Goal: Task Accomplishment & Management: Use online tool/utility

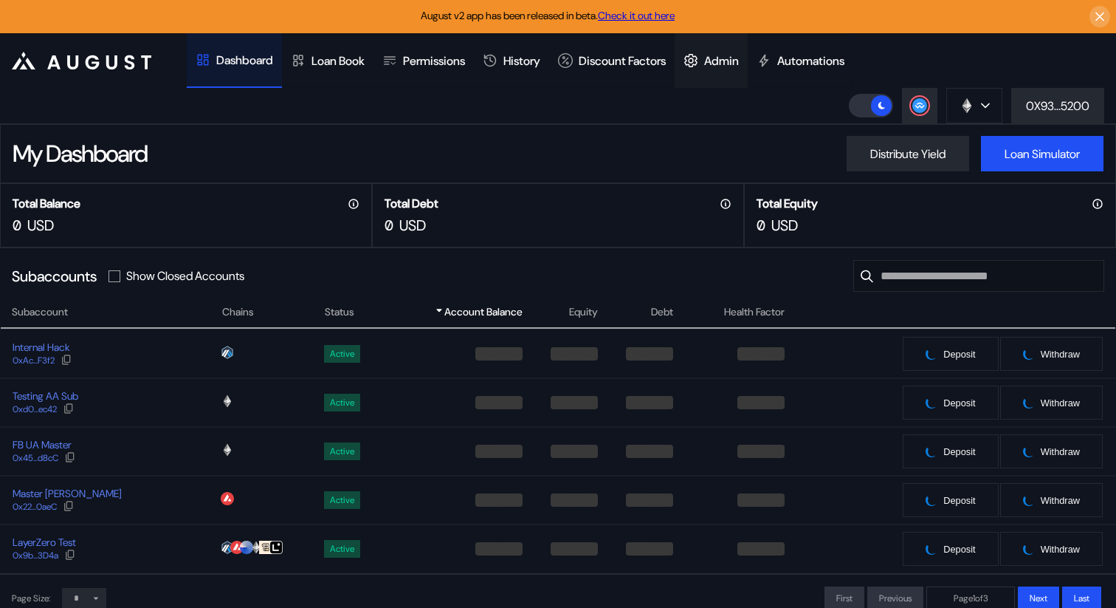
click at [728, 58] on div "Admin" at bounding box center [721, 61] width 35 height 16
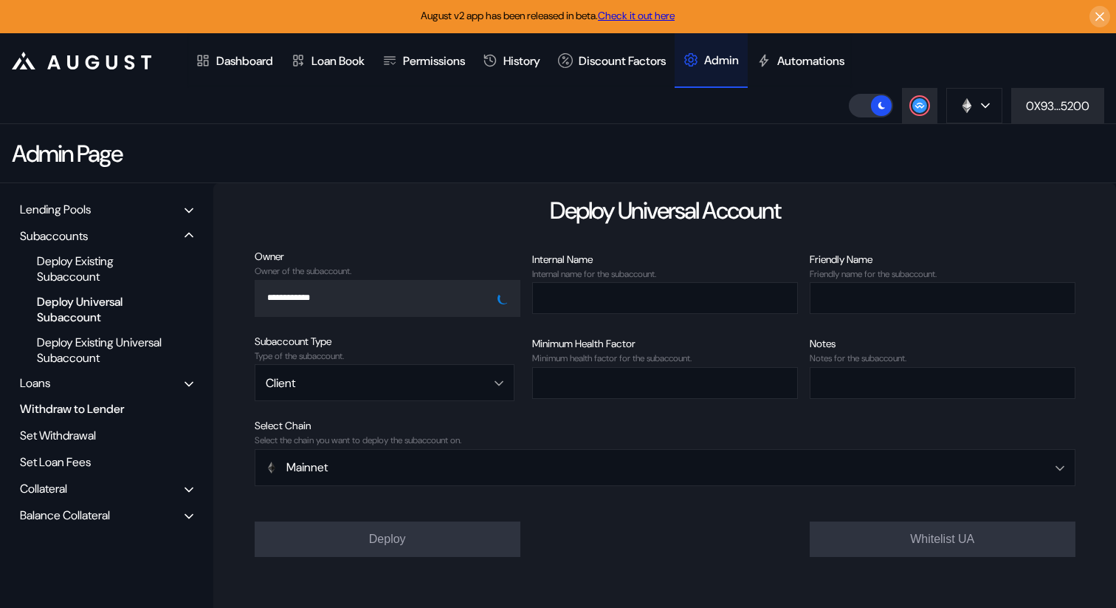
scroll to position [32, 0]
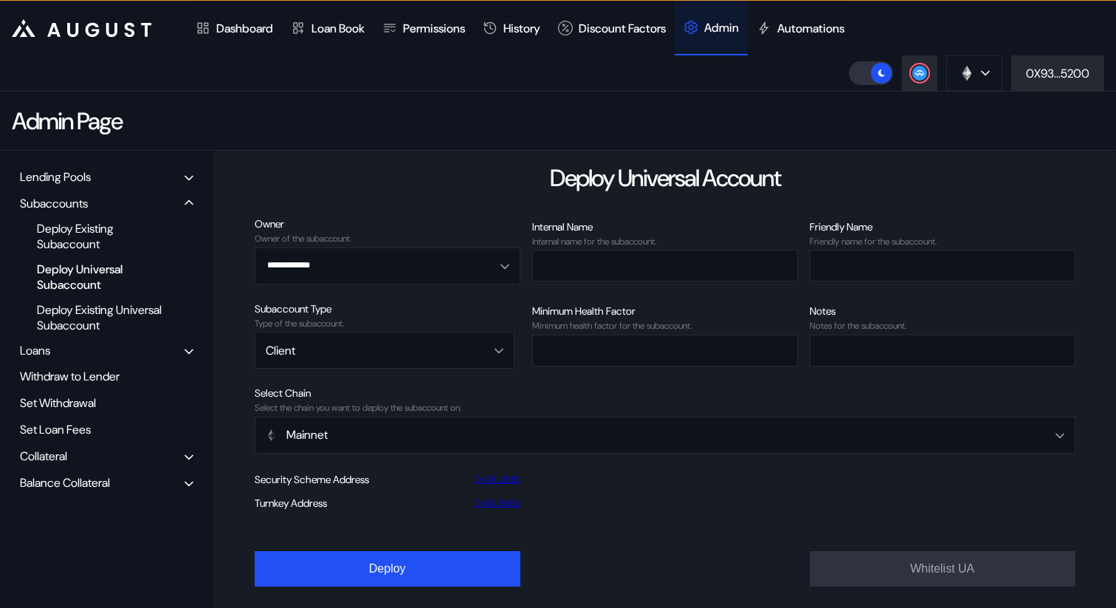
click at [78, 473] on div "Balance Collateral" at bounding box center [107, 482] width 184 height 23
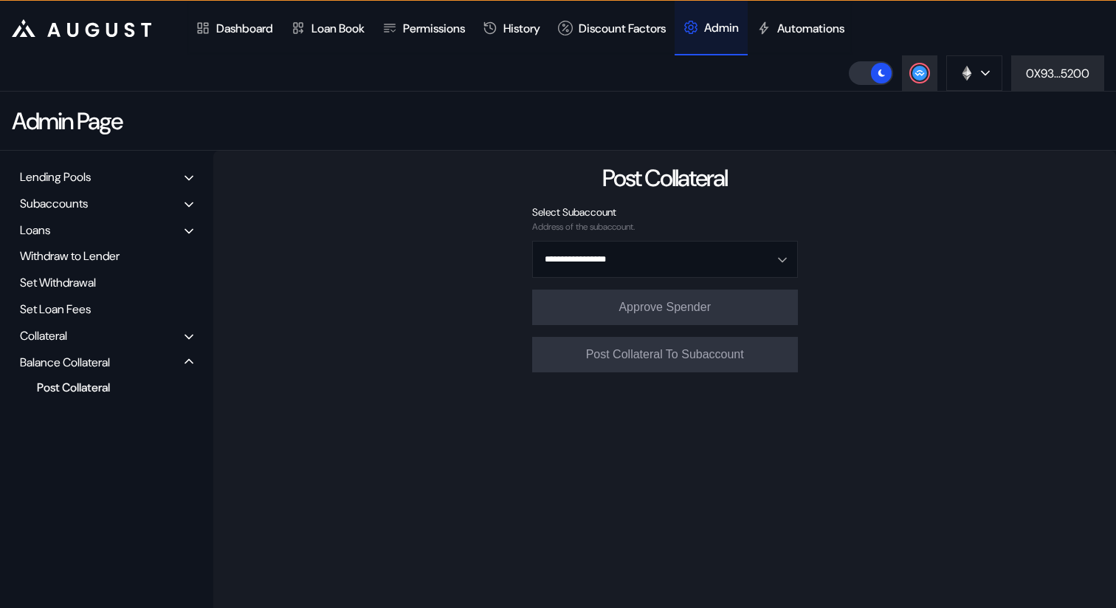
click at [64, 337] on div "Collateral" at bounding box center [43, 336] width 47 height 16
click at [77, 363] on div "Transfer Collateral" at bounding box center [102, 361] width 144 height 20
click at [98, 361] on div "Transfer Collateral" at bounding box center [102, 361] width 144 height 20
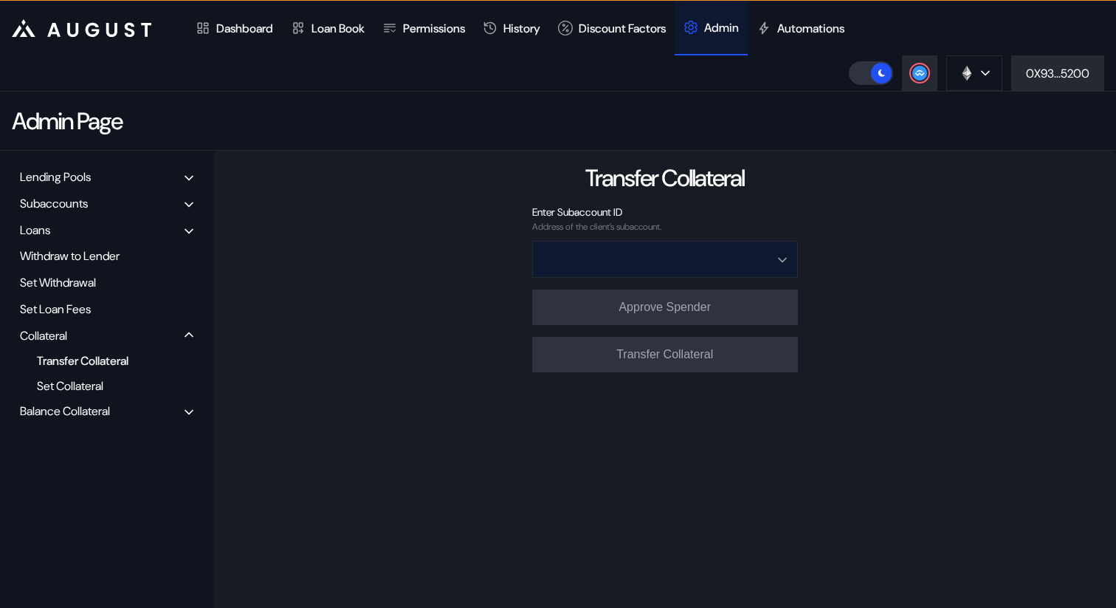
click at [658, 255] on input "Open menu" at bounding box center [656, 258] width 227 height 35
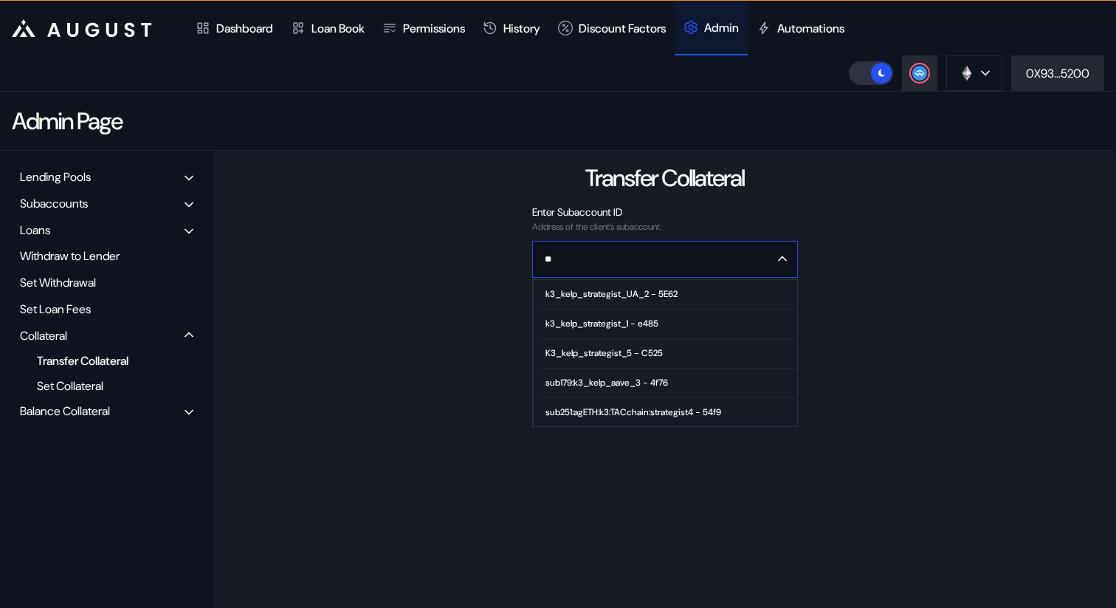
click at [622, 327] on div "k3_kelp_strategist_1 - e485" at bounding box center [602, 323] width 113 height 10
type input "**********"
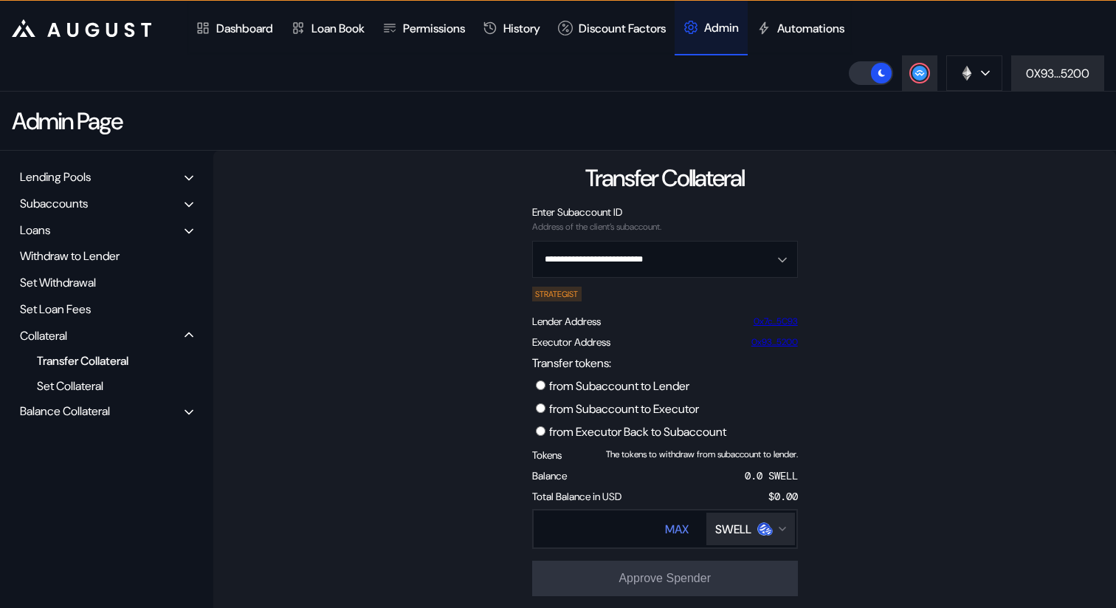
scroll to position [86, 0]
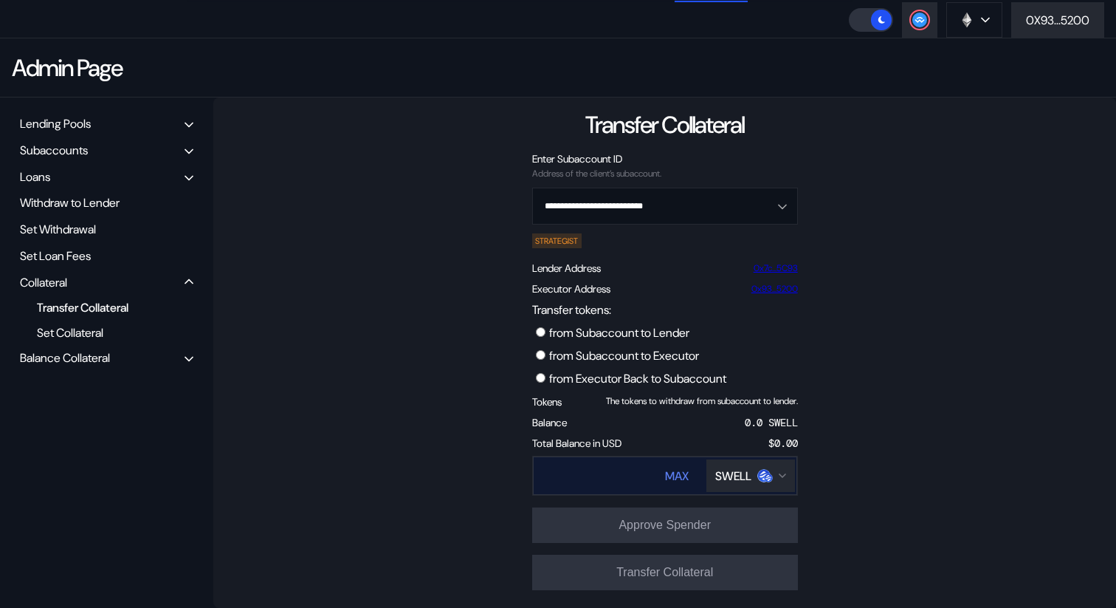
click at [736, 480] on div "SWELL" at bounding box center [733, 476] width 36 height 16
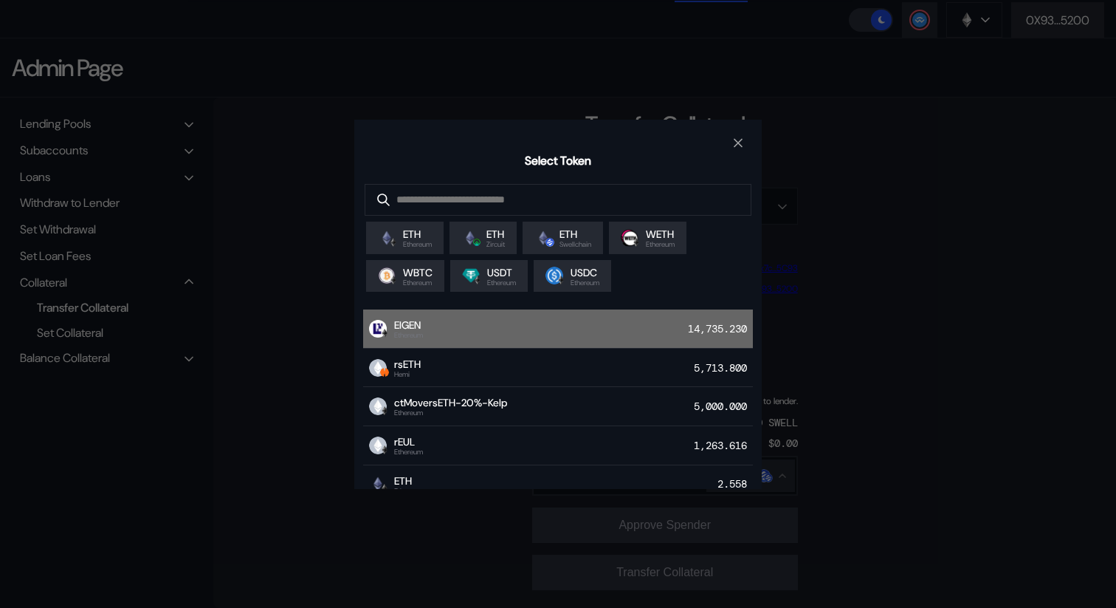
click at [515, 334] on div "EIGEN Ethereum 14,735.230" at bounding box center [558, 328] width 390 height 39
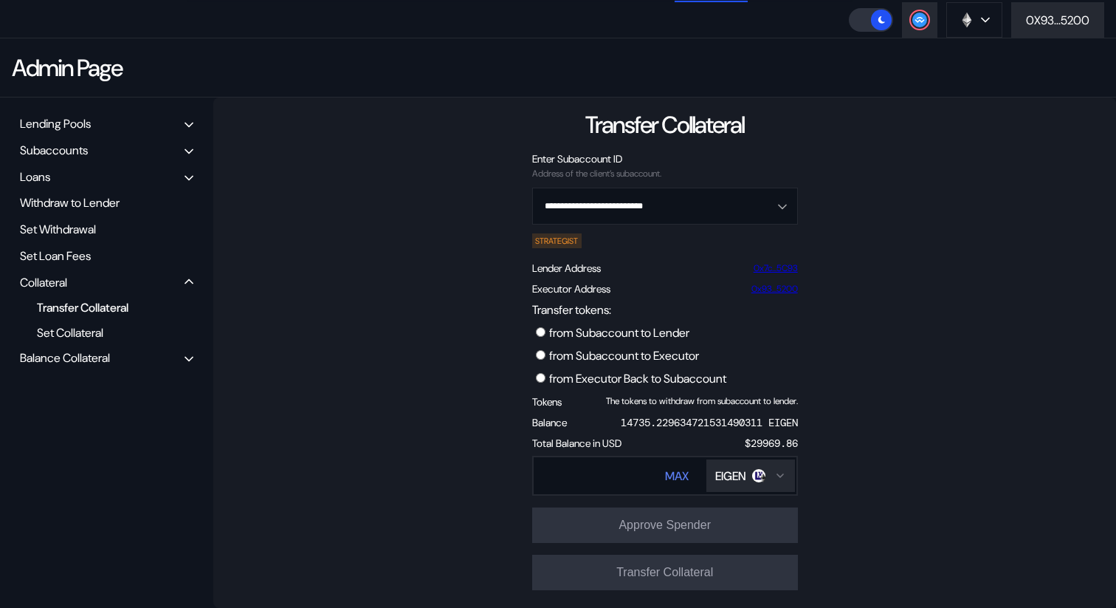
click at [631, 354] on label "from Subaccount to Executor" at bounding box center [624, 356] width 150 height 16
click at [667, 487] on div "[PERSON_NAME]" at bounding box center [727, 475] width 136 height 37
click at [678, 479] on div "MAX" at bounding box center [677, 476] width 24 height 16
type input "**********"
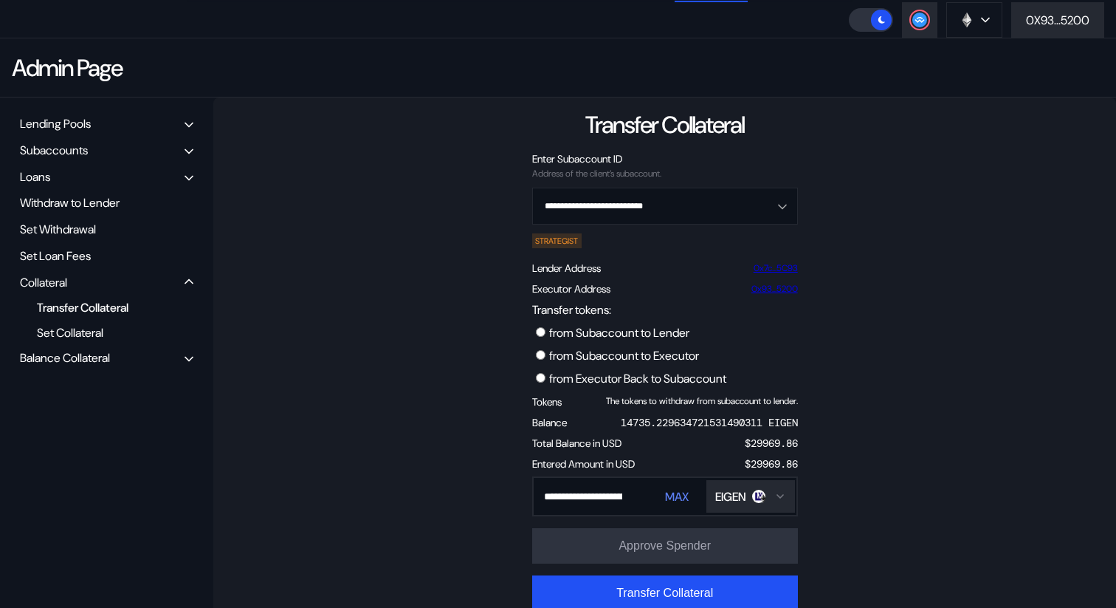
scroll to position [101, 0]
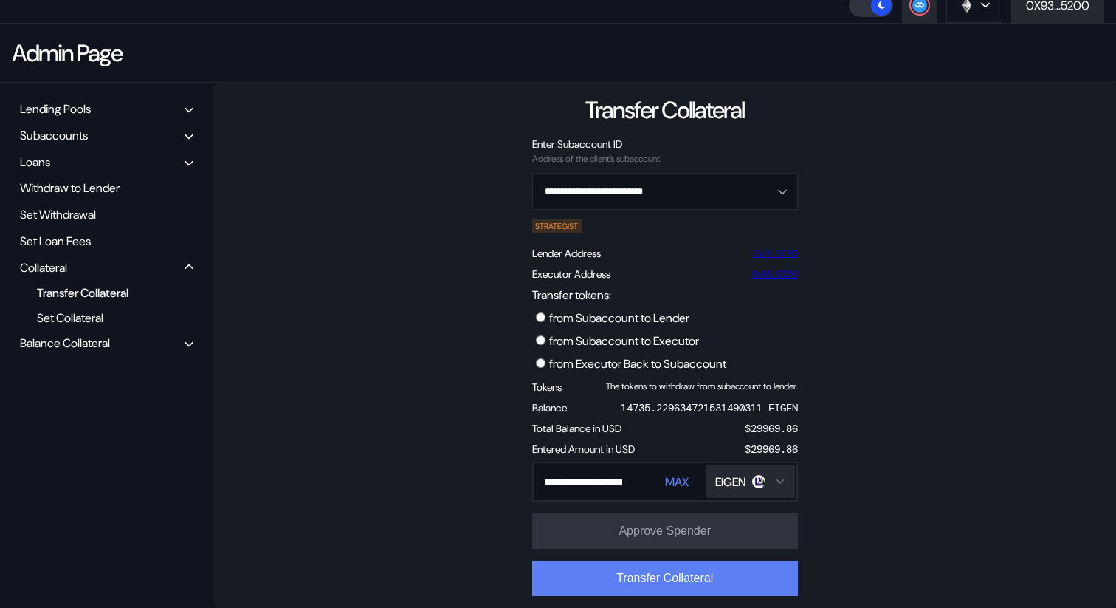
click at [698, 570] on button "Transfer Collateral" at bounding box center [665, 577] width 266 height 35
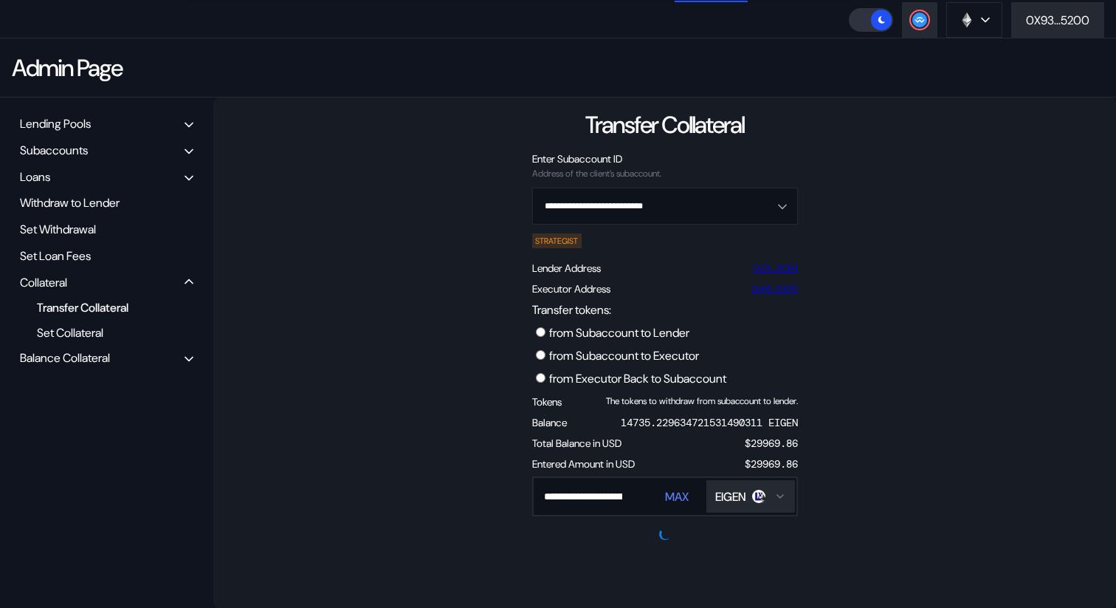
scroll to position [42, 0]
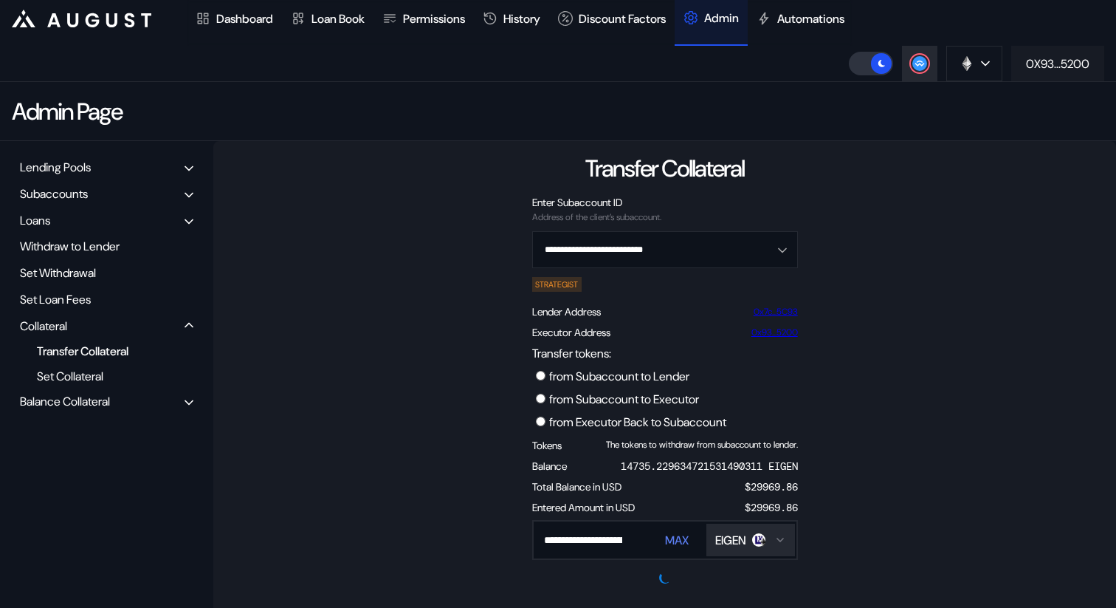
click at [1040, 72] on button "0X93...5200" at bounding box center [1057, 63] width 93 height 35
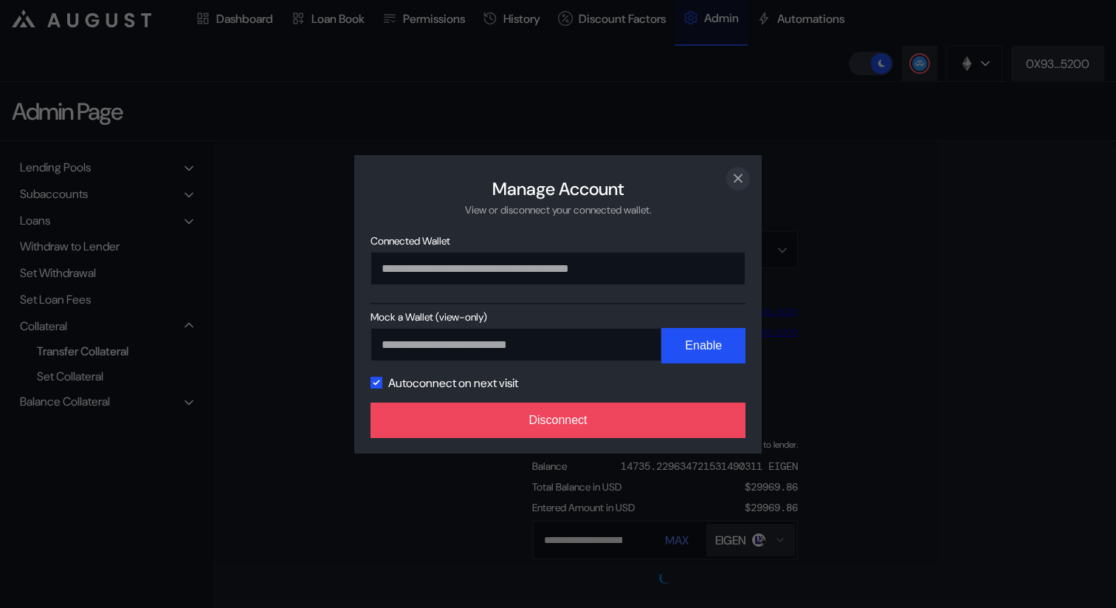
click at [747, 173] on button "close modal" at bounding box center [738, 178] width 24 height 24
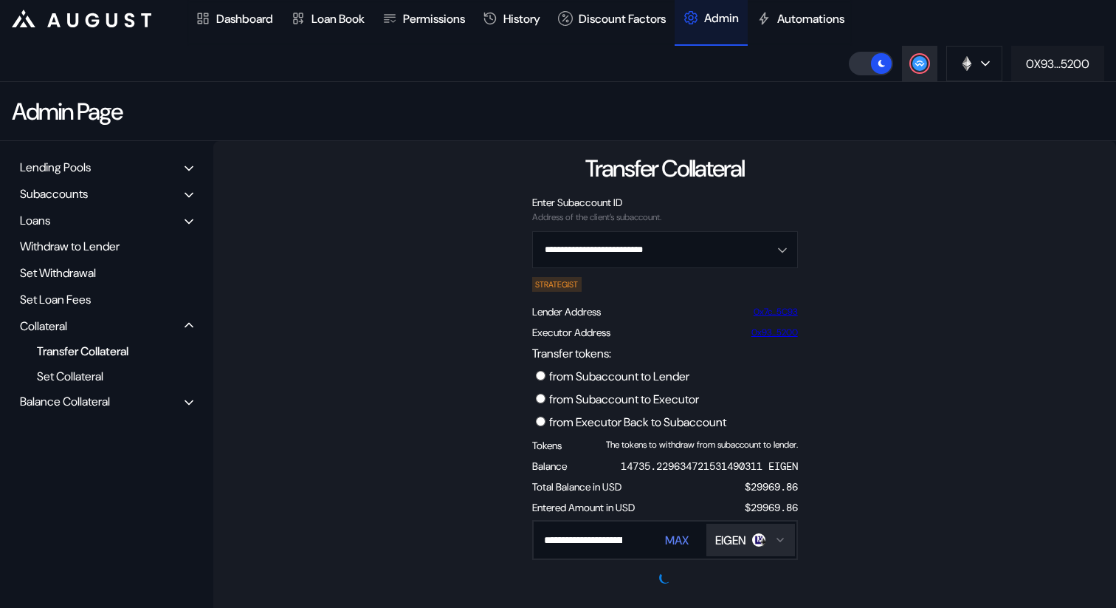
click at [1071, 62] on div "0X93...5200" at bounding box center [1057, 64] width 63 height 16
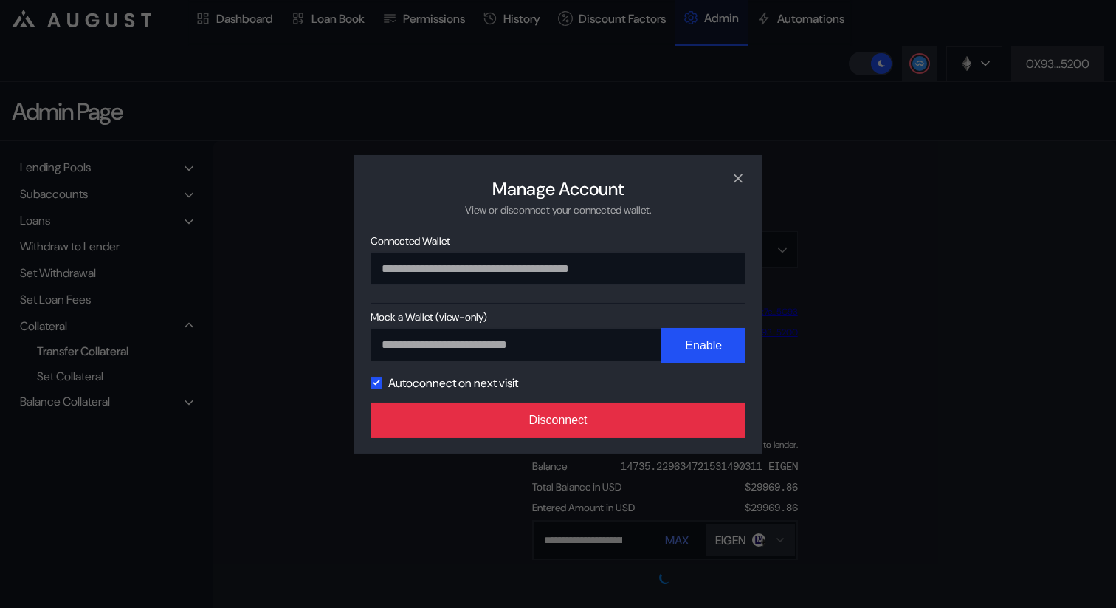
click at [585, 418] on button "Disconnect" at bounding box center [558, 419] width 375 height 35
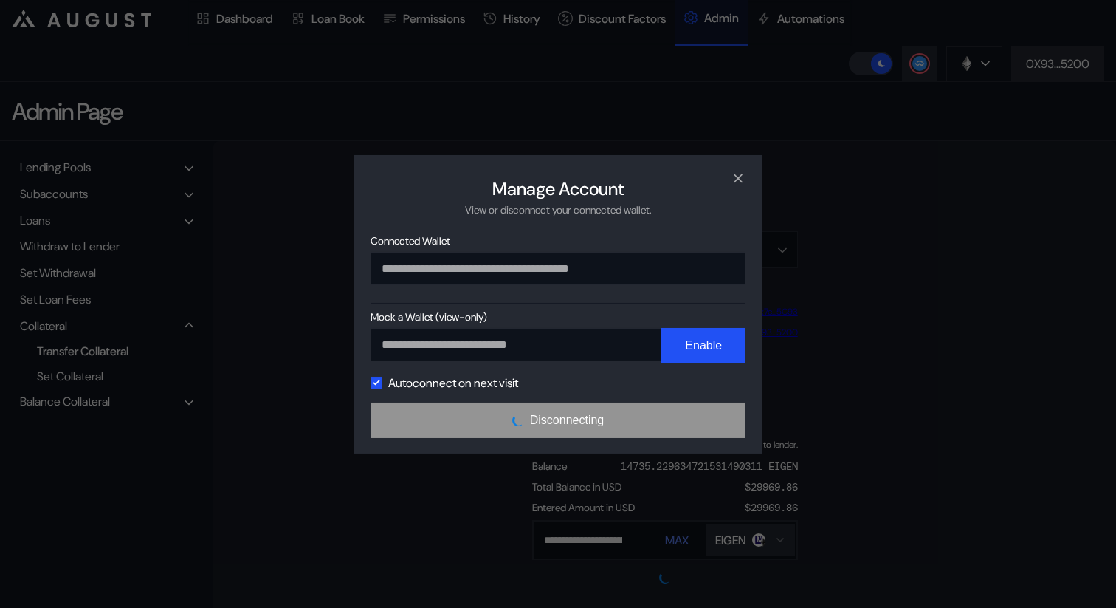
scroll to position [0, 0]
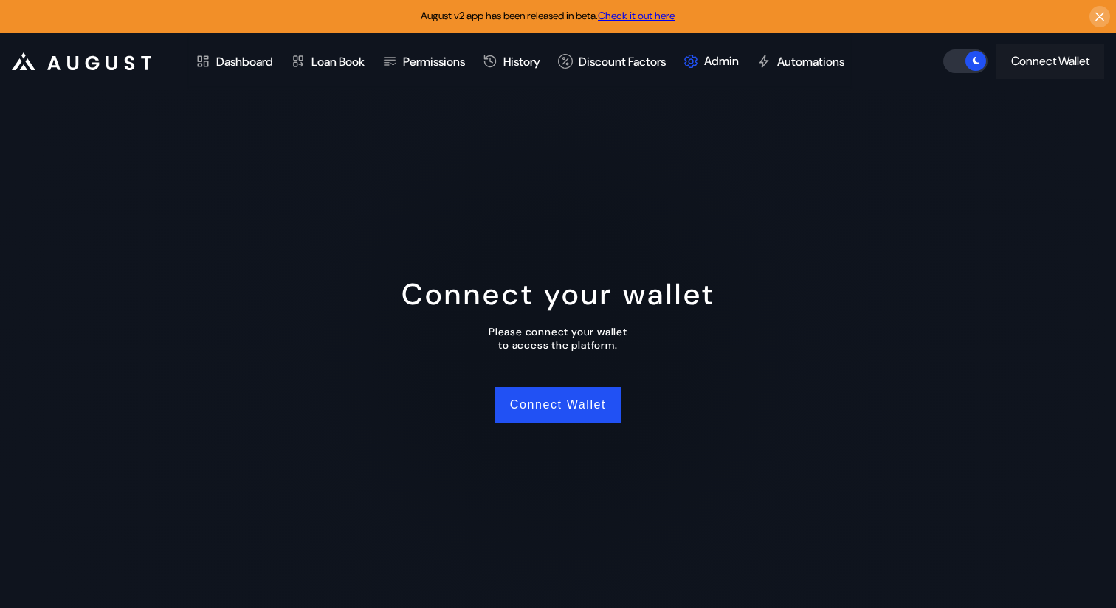
click at [1053, 58] on div "Connect Wallet" at bounding box center [1050, 61] width 78 height 16
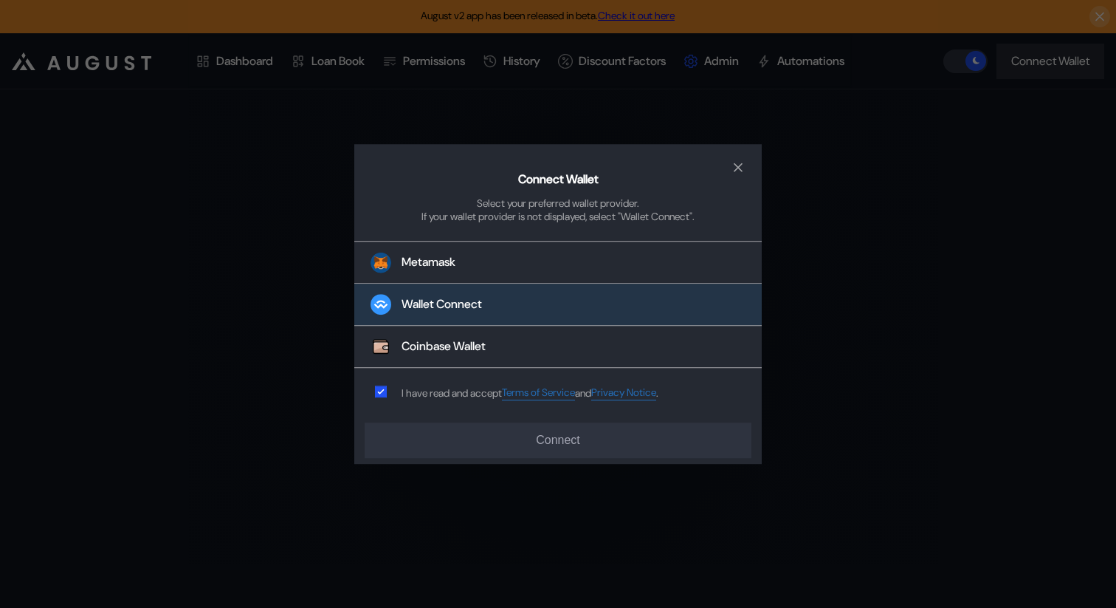
click at [482, 312] on button "Wallet Connect" at bounding box center [558, 305] width 408 height 42
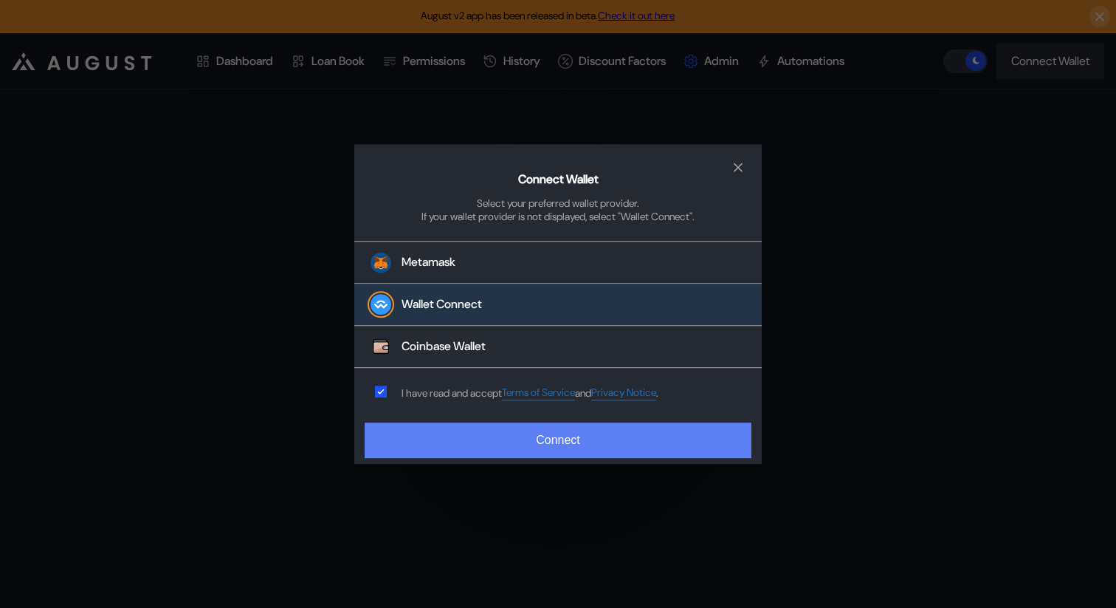
click at [549, 446] on button "Connect" at bounding box center [558, 439] width 387 height 35
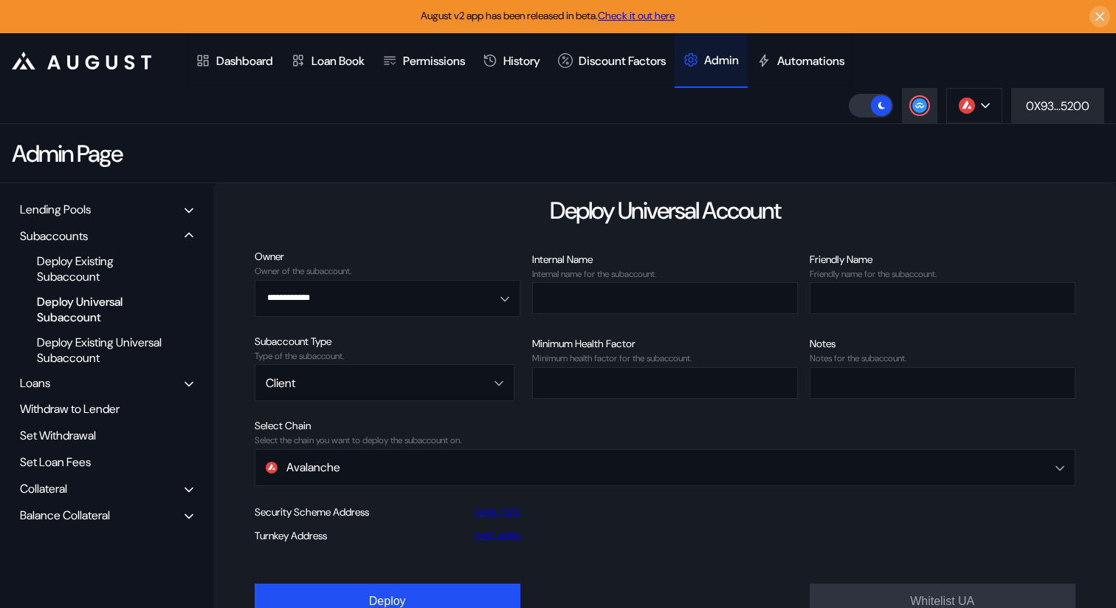
click at [62, 484] on div "Collateral" at bounding box center [43, 489] width 47 height 16
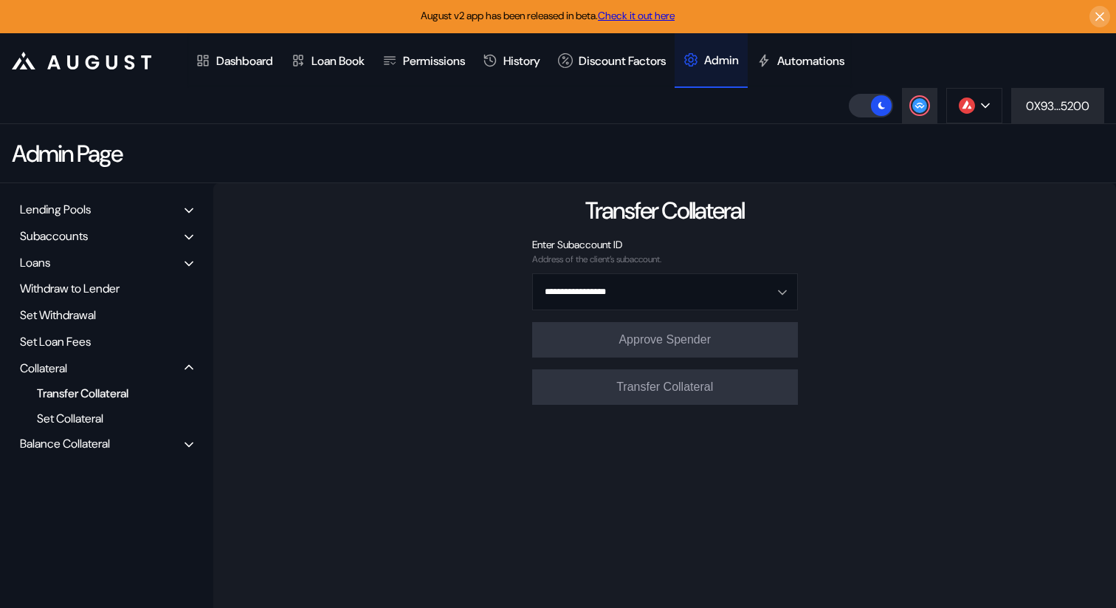
click at [106, 391] on div "Transfer Collateral" at bounding box center [102, 393] width 144 height 20
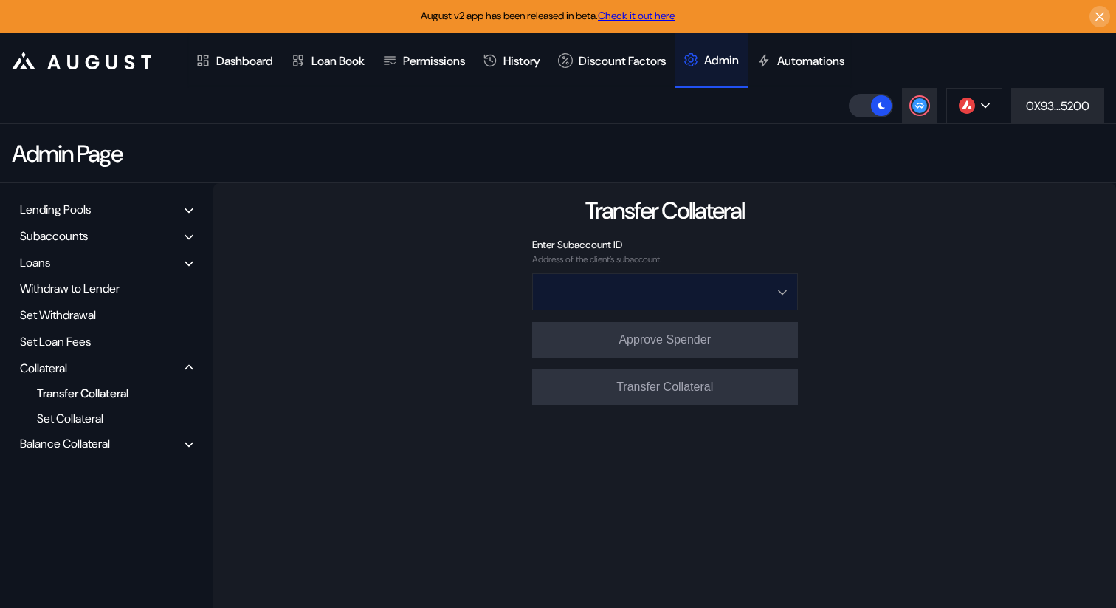
click at [622, 298] on input "Open menu" at bounding box center [656, 291] width 227 height 35
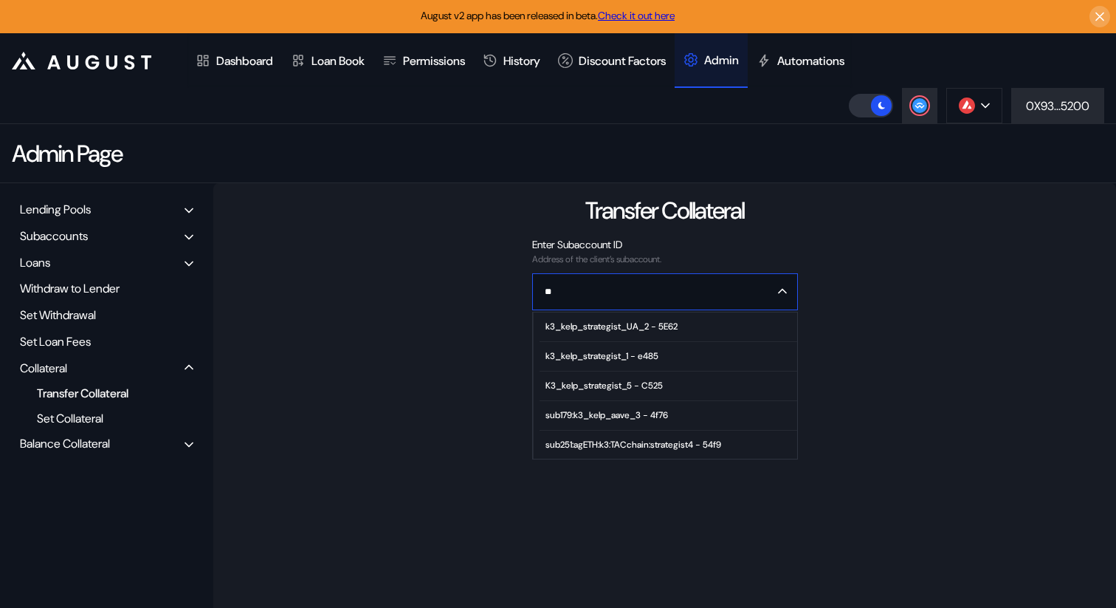
click at [627, 363] on span "k3_kelp_strategist_1 - e485" at bounding box center [668, 357] width 257 height 30
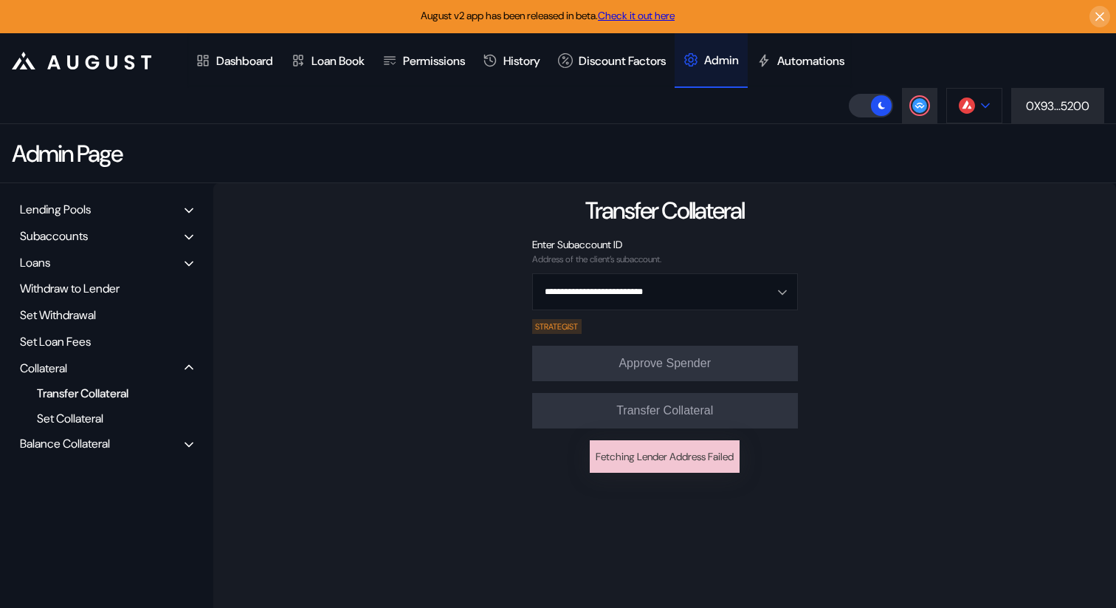
click at [971, 98] on img at bounding box center [967, 105] width 16 height 16
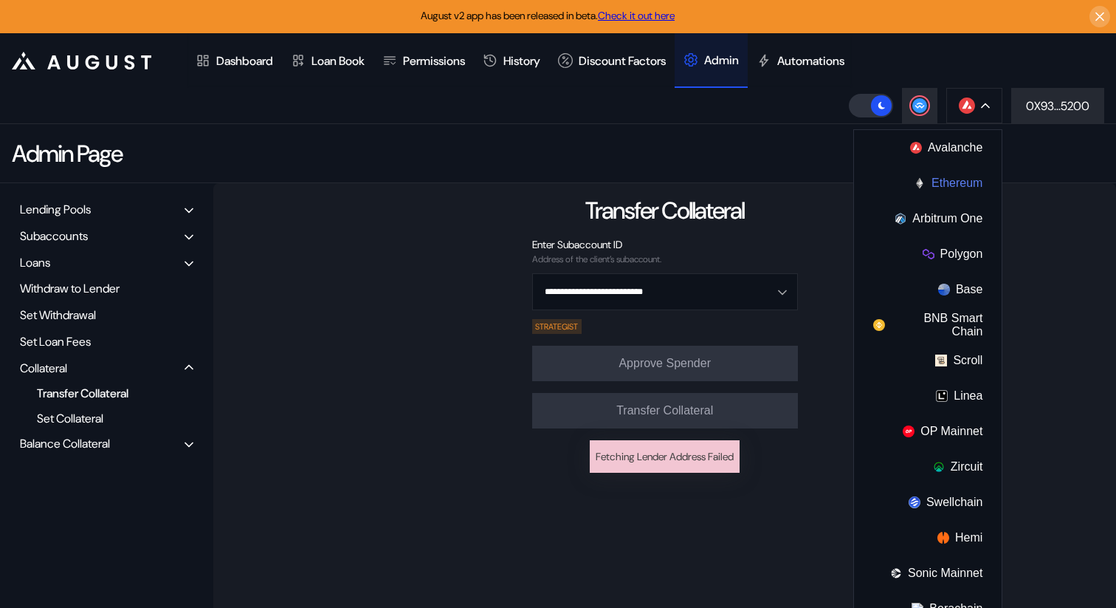
click at [944, 178] on button "Ethereum" at bounding box center [928, 182] width 148 height 35
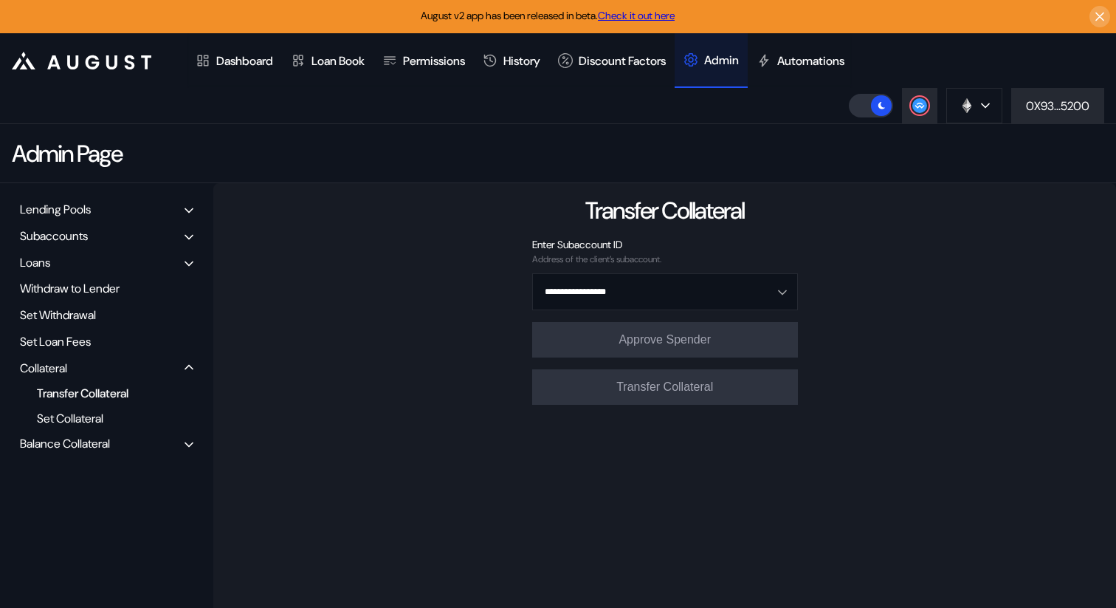
click at [872, 351] on div "**********" at bounding box center [664, 438] width 903 height 510
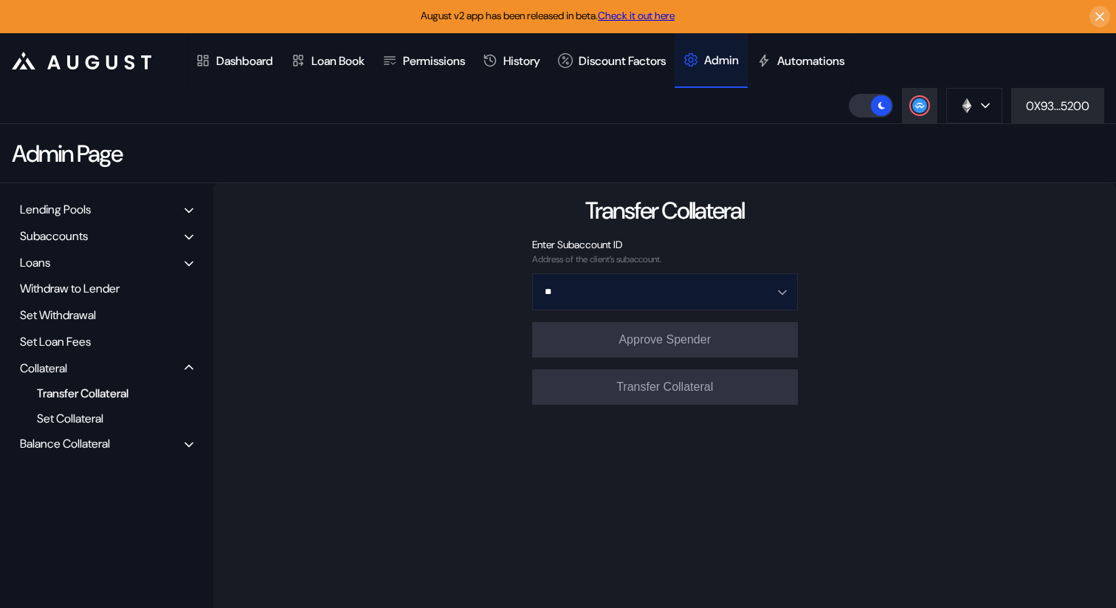
click at [700, 284] on input "**" at bounding box center [656, 291] width 227 height 35
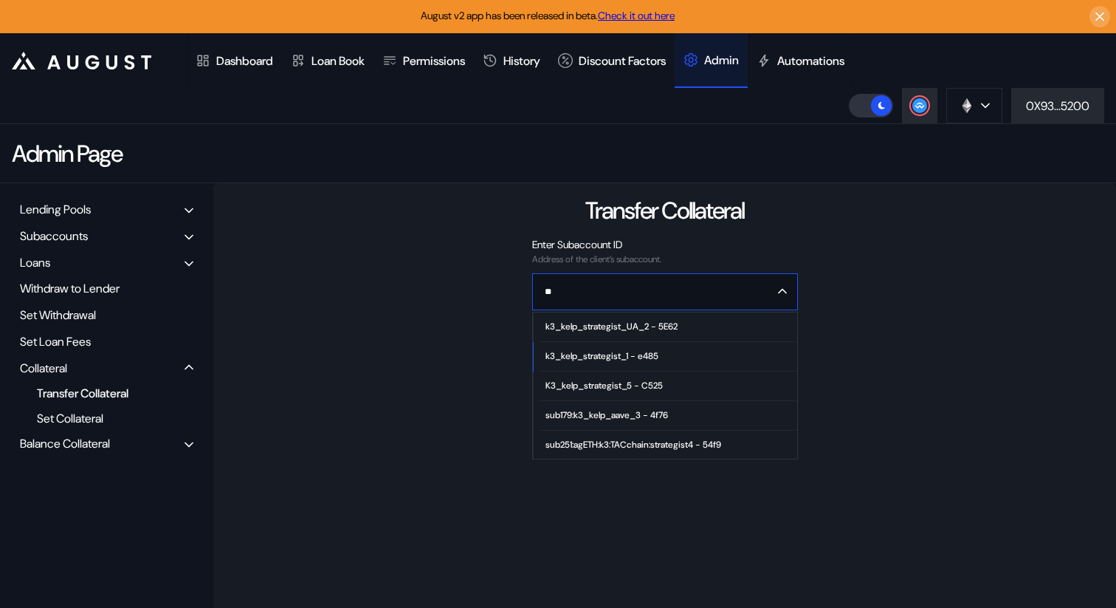
click at [650, 356] on div "k3_kelp_strategist_1 - e485" at bounding box center [602, 356] width 113 height 10
type input "**********"
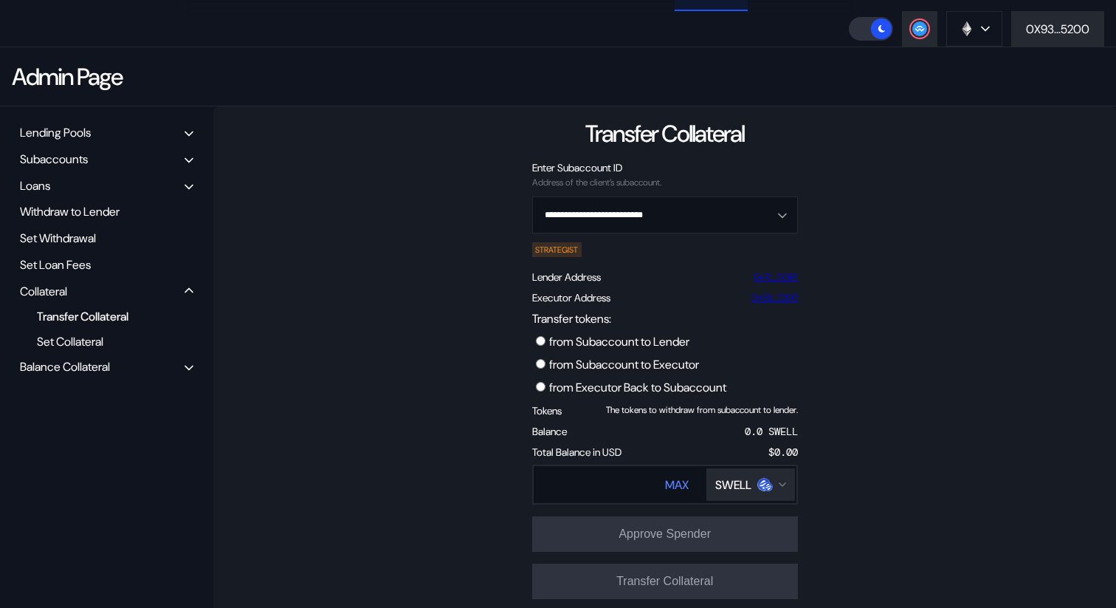
scroll to position [86, 0]
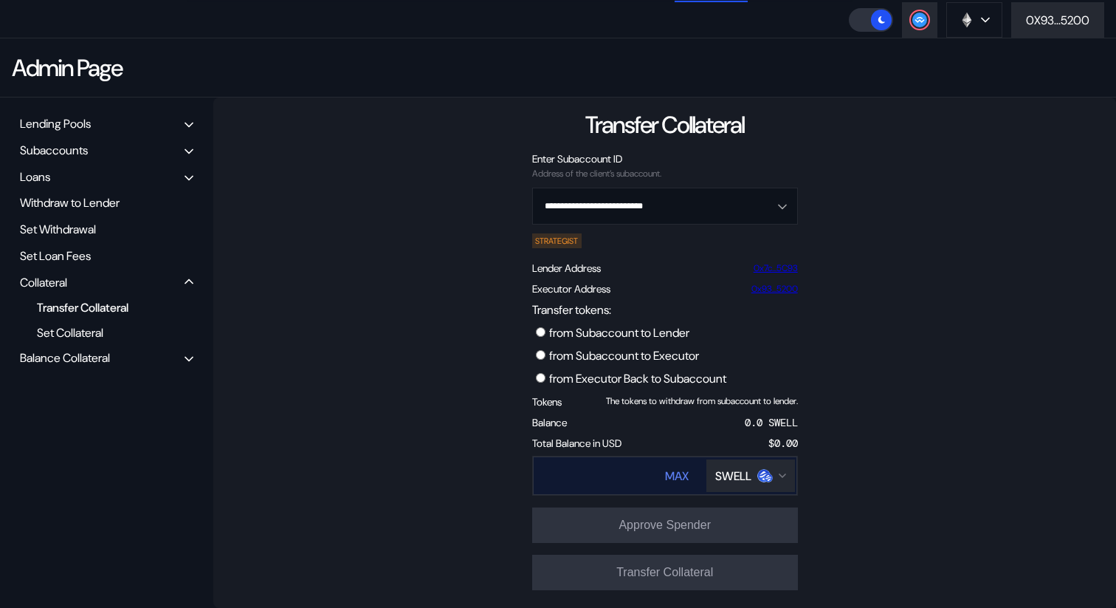
click at [775, 482] on div "SWELL" at bounding box center [750, 476] width 71 height 16
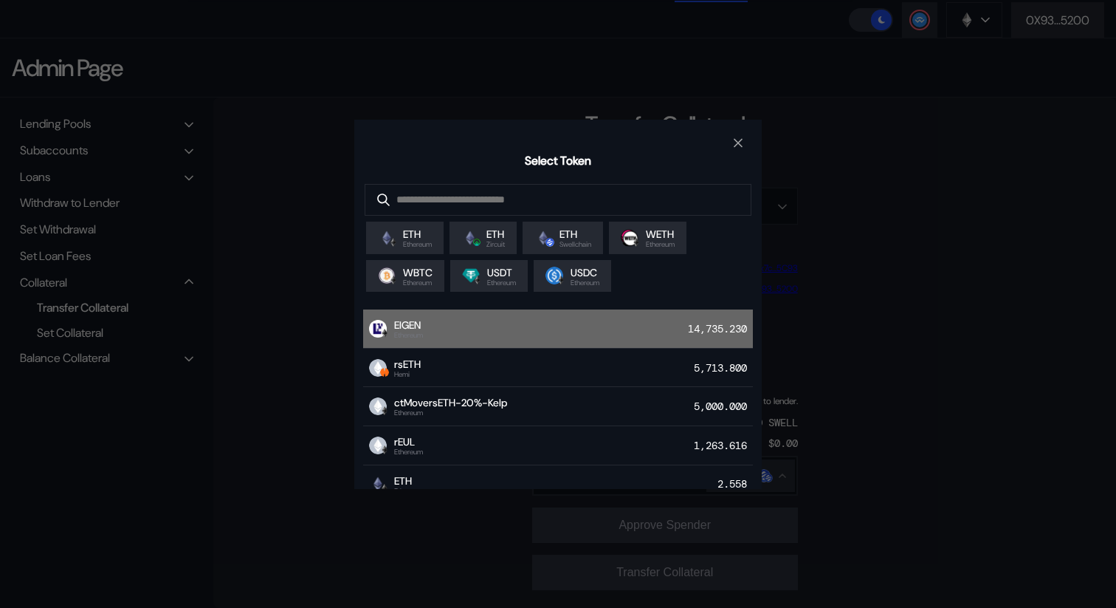
click at [605, 333] on div "EIGEN Ethereum 14,735.230" at bounding box center [558, 328] width 390 height 39
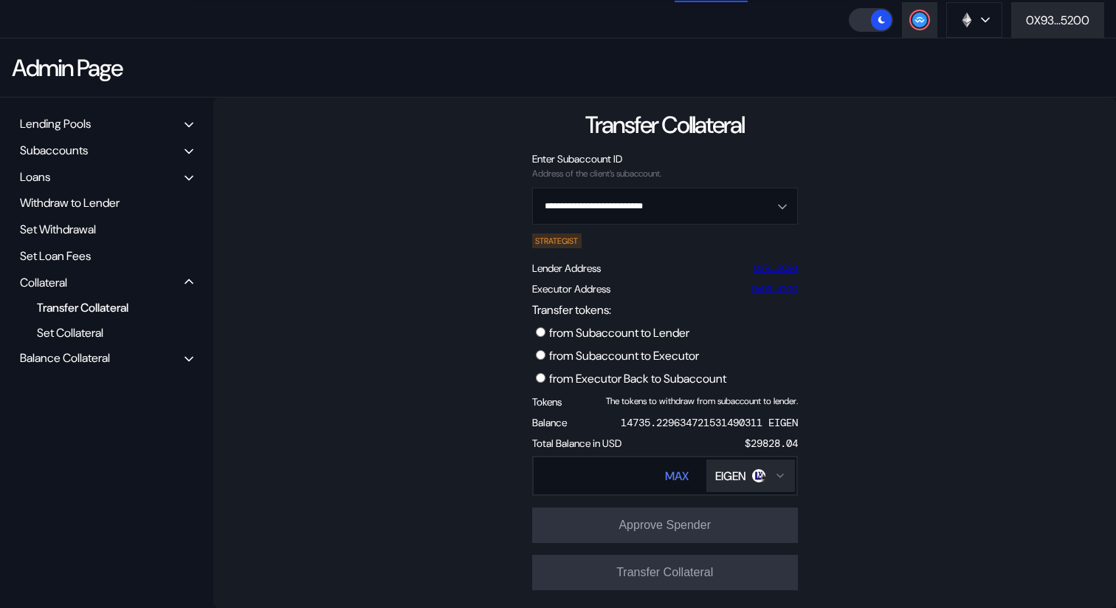
click at [568, 354] on label "from Subaccount to Executor" at bounding box center [624, 356] width 150 height 16
click at [679, 484] on div "[PERSON_NAME]" at bounding box center [727, 475] width 136 height 37
click at [679, 475] on div "MAX" at bounding box center [677, 476] width 24 height 16
type input "**********"
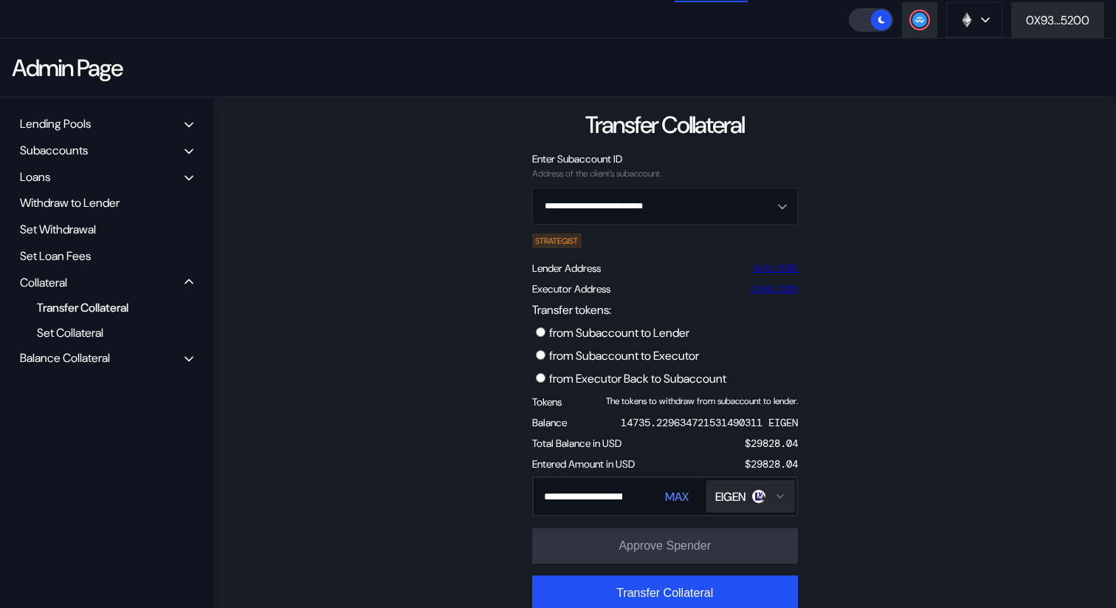
click at [894, 405] on div "**********" at bounding box center [664, 359] width 903 height 525
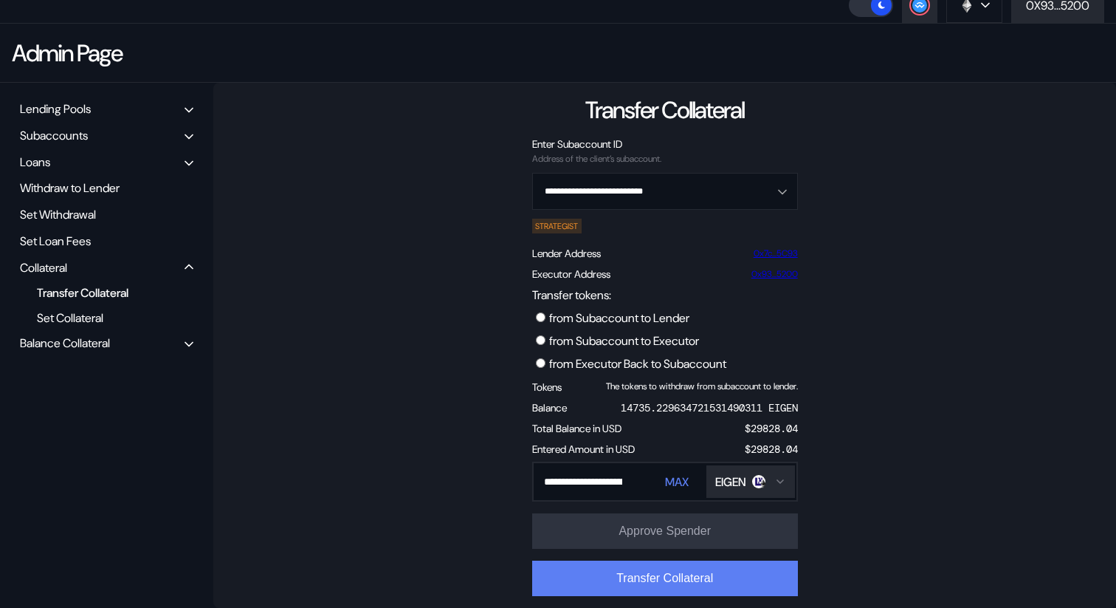
click at [670, 572] on button "Transfer Collateral" at bounding box center [665, 577] width 266 height 35
